Goal: Task Accomplishment & Management: Manage account settings

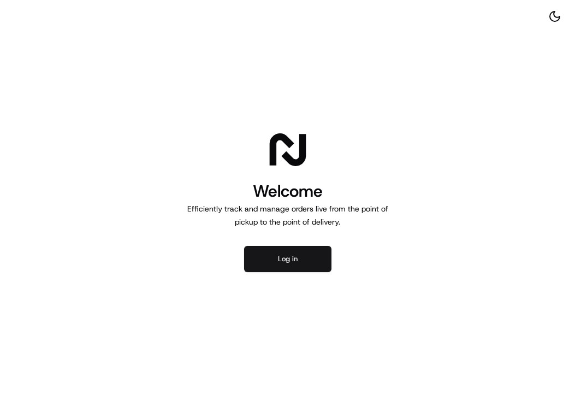
click at [308, 263] on button "Log in" at bounding box center [287, 259] width 87 height 26
